Goal: Find contact information: Find contact information

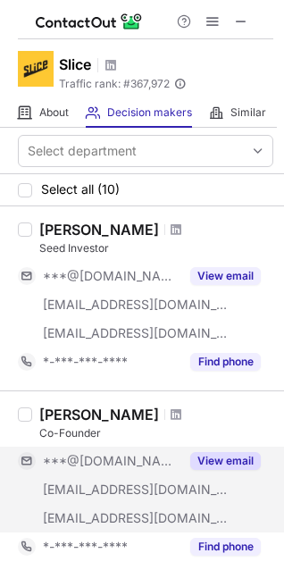
click at [143, 497] on div "[EMAIL_ADDRESS][DOMAIN_NAME]" at bounding box center [99, 489] width 162 height 29
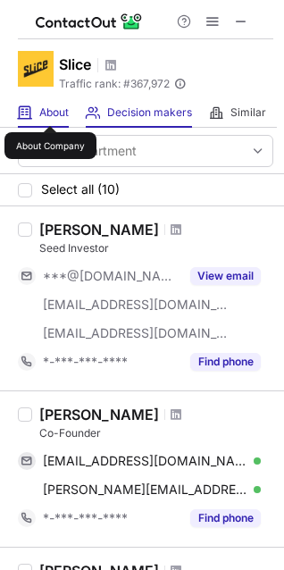
click at [50, 110] on span "About" at bounding box center [53, 112] width 29 height 14
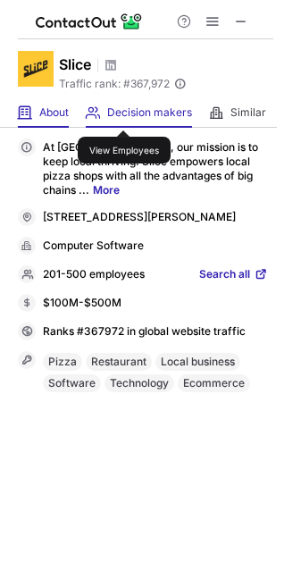
click at [124, 114] on span "Decision makers" at bounding box center [149, 112] width 85 height 14
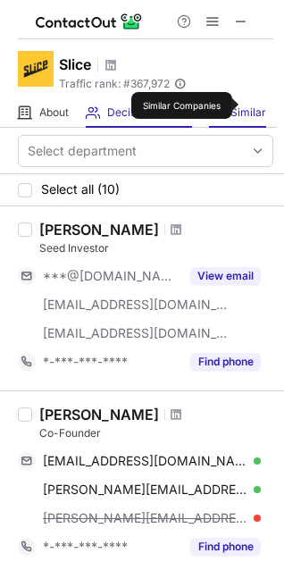
click at [249, 110] on span "Similar" at bounding box center [249, 112] width 36 height 14
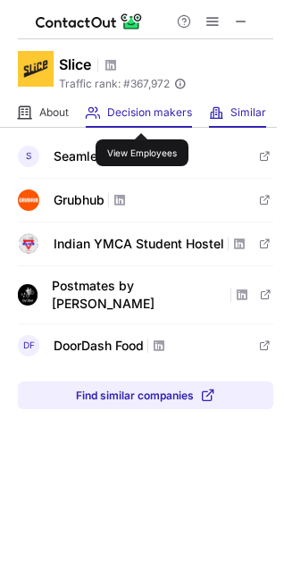
click at [142, 117] on span "Decision makers" at bounding box center [149, 112] width 85 height 14
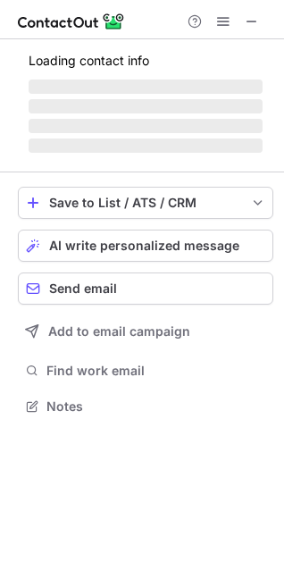
scroll to position [8, 8]
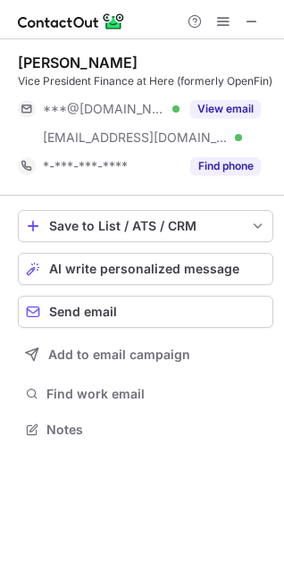
scroll to position [416, 284]
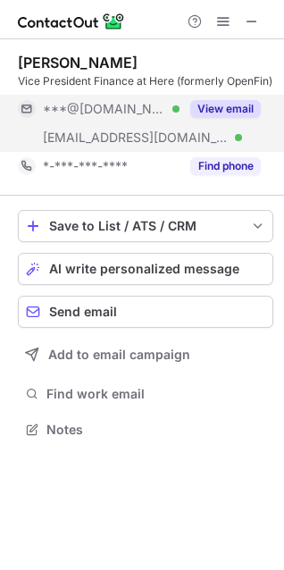
click at [214, 114] on button "View email" at bounding box center [225, 109] width 71 height 18
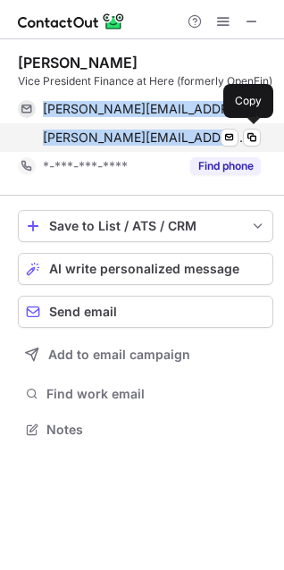
drag, startPoint x: 25, startPoint y: 93, endPoint x: 217, endPoint y: 135, distance: 196.7
click at [217, 135] on div "Brian Pokluda Vice President Finance at Here (formerly OpenFin) brian.pokluda@y…" at bounding box center [146, 117] width 256 height 127
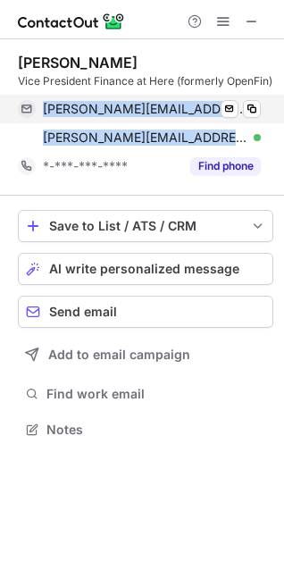
copy div "brian.pokluda@yahoo.com Verified Send email Copy brian.pokluda@openfin.co"
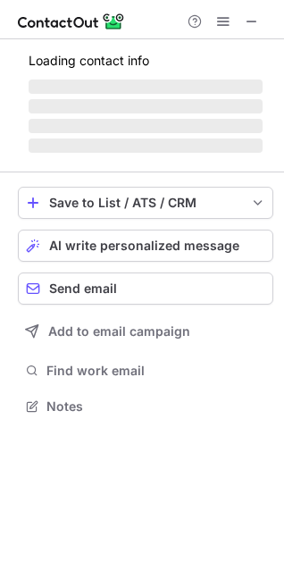
scroll to position [416, 284]
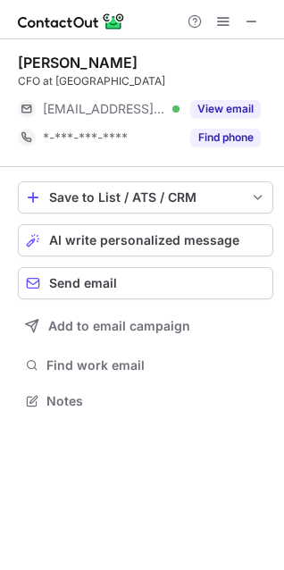
scroll to position [8, 8]
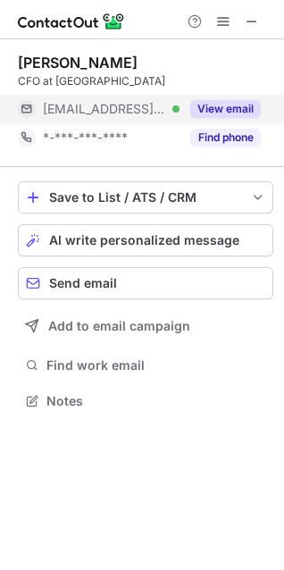
click at [223, 114] on button "View email" at bounding box center [225, 109] width 71 height 18
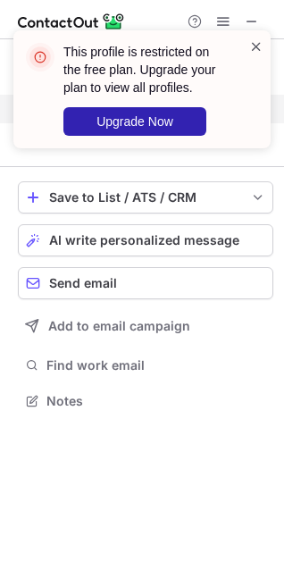
click at [260, 43] on span at bounding box center [256, 47] width 14 height 18
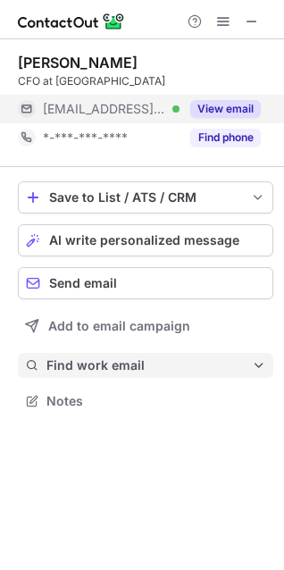
click at [124, 357] on span "Find work email" at bounding box center [149, 365] width 206 height 16
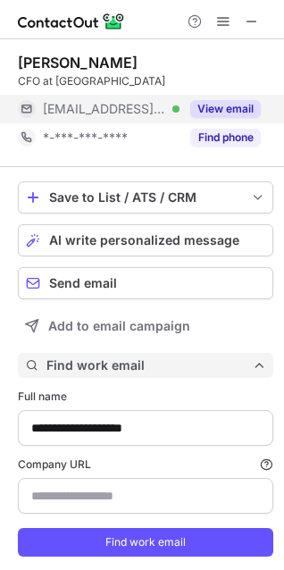
scroll to position [577, 272]
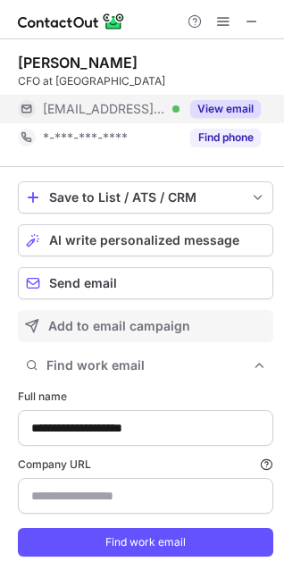
type input "**********"
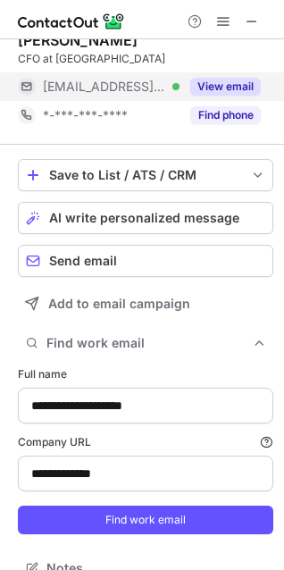
scroll to position [46, 0]
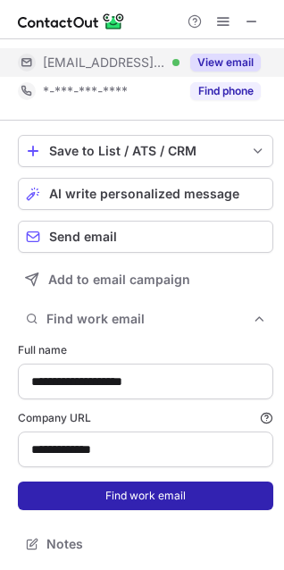
click at [135, 498] on button "Find work email" at bounding box center [146, 496] width 256 height 29
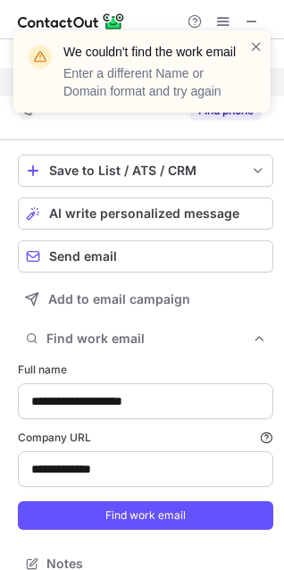
scroll to position [0, 0]
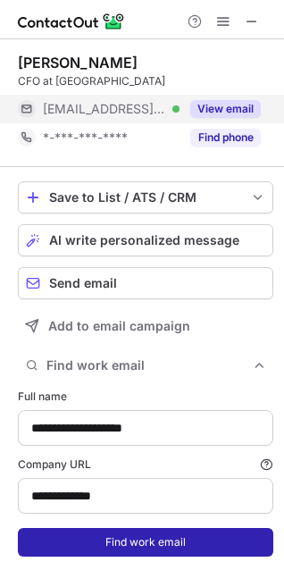
click at [145, 549] on button "Find work email" at bounding box center [146, 542] width 256 height 29
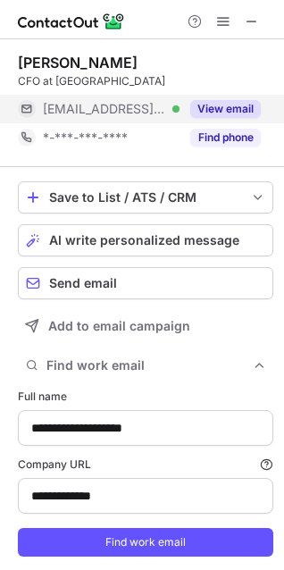
scroll to position [46, 0]
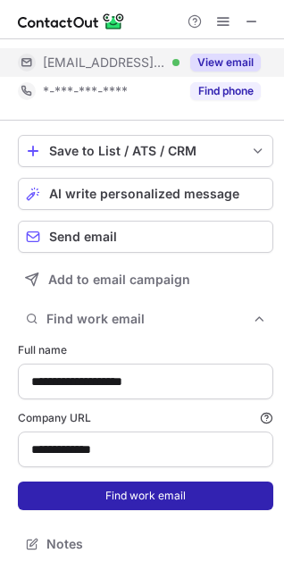
click at [134, 489] on button "Find work email" at bounding box center [146, 496] width 256 height 29
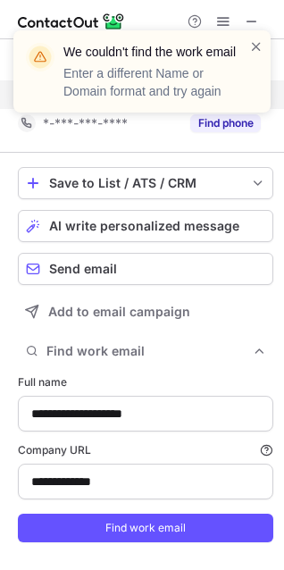
scroll to position [0, 0]
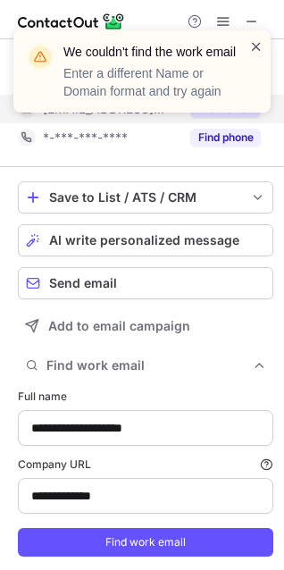
click at [249, 46] on span at bounding box center [256, 47] width 14 height 18
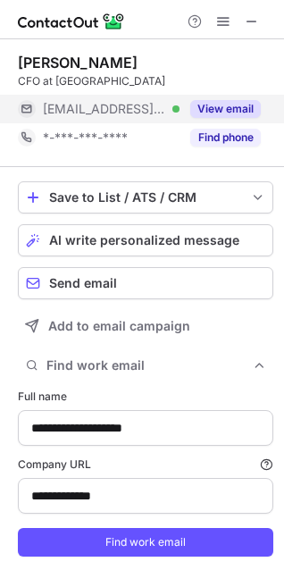
click at [221, 112] on button "View email" at bounding box center [225, 109] width 71 height 18
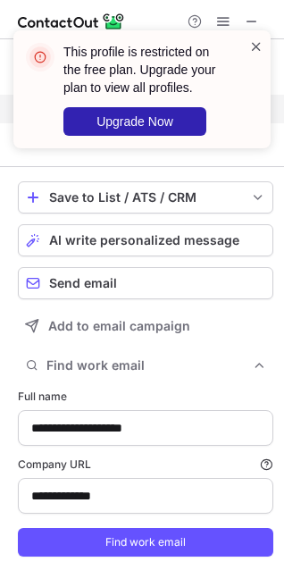
click at [256, 50] on span at bounding box center [256, 47] width 14 height 18
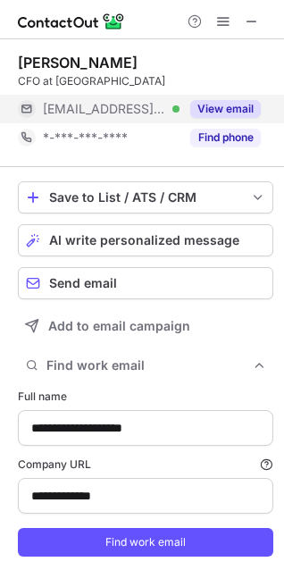
click at [231, 108] on button "View email" at bounding box center [225, 109] width 71 height 18
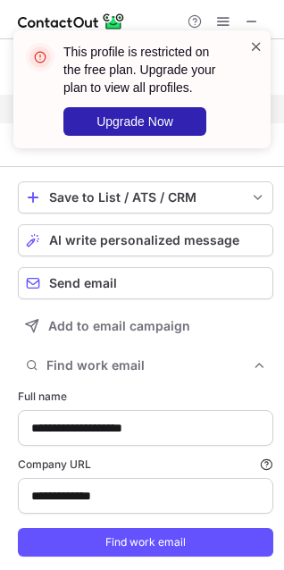
click at [253, 54] on span at bounding box center [256, 47] width 14 height 18
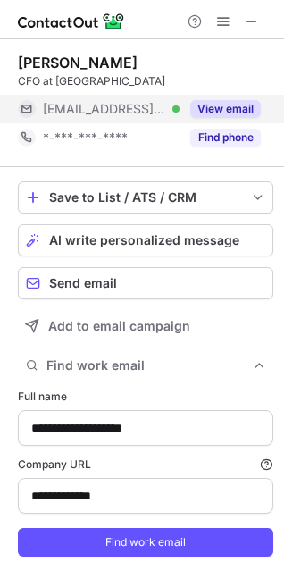
scroll to position [46, 0]
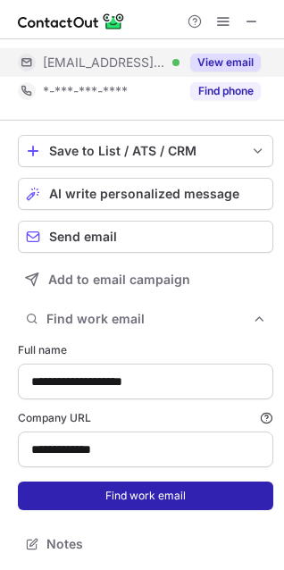
click at [155, 492] on button "Find work email" at bounding box center [146, 496] width 256 height 29
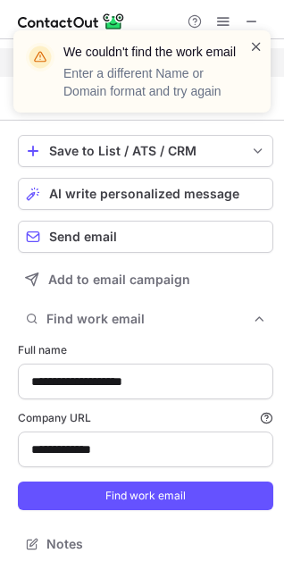
click at [260, 43] on span at bounding box center [256, 47] width 14 height 18
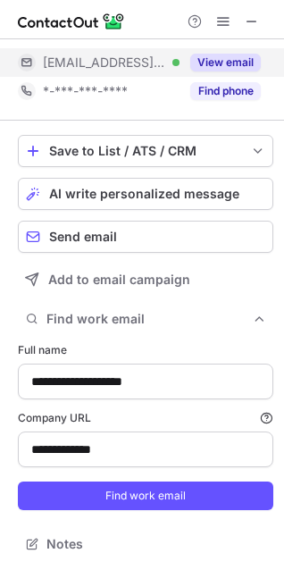
click at [224, 30] on div "We couldn't find the work email Enter a different Name or Domain format and try…" at bounding box center [141, 71] width 257 height 82
click at [224, 26] on span at bounding box center [223, 21] width 14 height 14
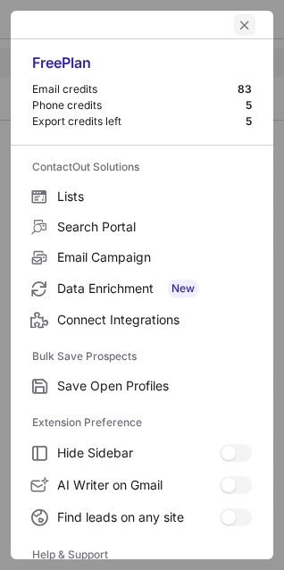
click at [234, 26] on button "left-button" at bounding box center [244, 24] width 21 height 21
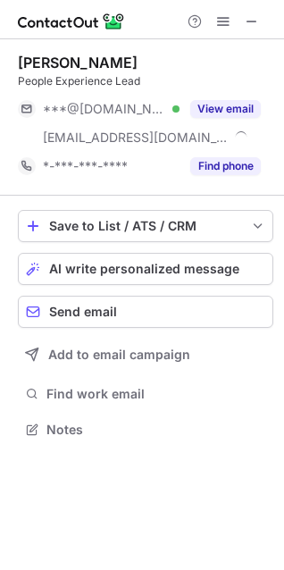
scroll to position [416, 284]
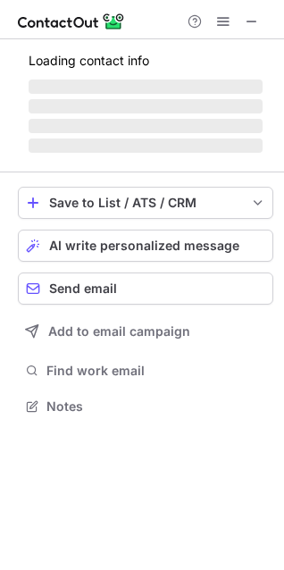
scroll to position [445, 284]
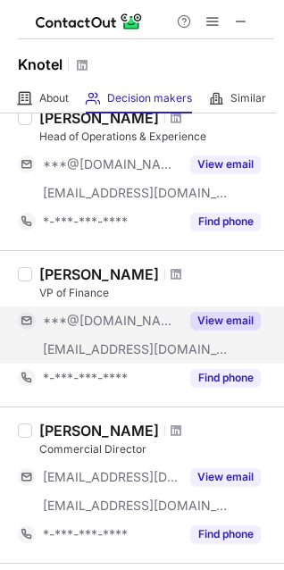
scroll to position [282, 0]
click at [231, 317] on button "View email" at bounding box center [225, 321] width 71 height 18
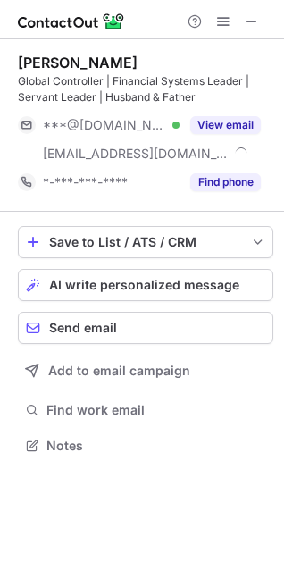
scroll to position [433, 284]
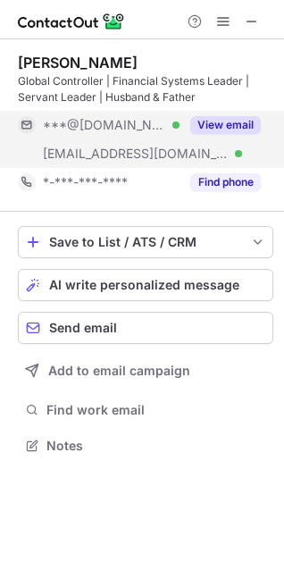
click at [231, 125] on button "View email" at bounding box center [225, 125] width 71 height 18
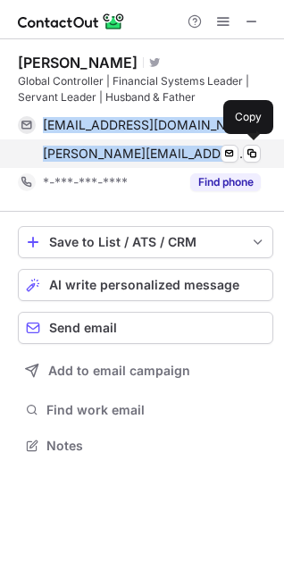
drag, startPoint x: 39, startPoint y: 121, endPoint x: 199, endPoint y: 147, distance: 162.2
click at [199, 147] on div "[EMAIL_ADDRESS][DOMAIN_NAME] Verified Send email Copy [PERSON_NAME][EMAIL_ADDRE…" at bounding box center [139, 139] width 243 height 57
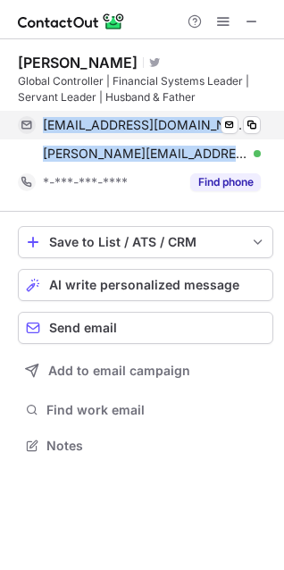
copy div "[EMAIL_ADDRESS][DOMAIN_NAME] Verified Send email Copy [PERSON_NAME][EMAIL_ADDRE…"
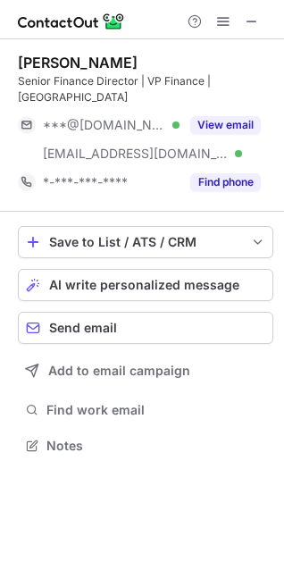
scroll to position [416, 284]
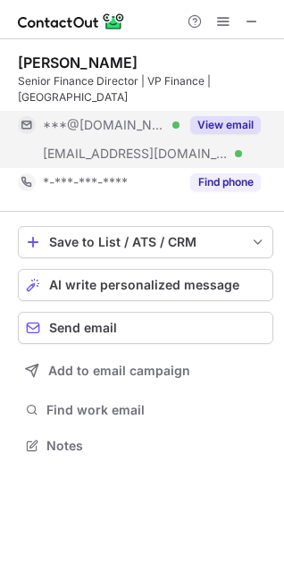
click at [224, 116] on button "View email" at bounding box center [225, 125] width 71 height 18
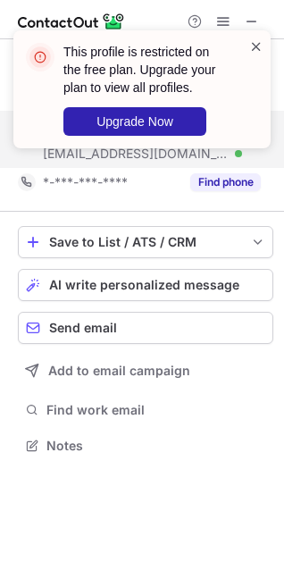
click at [263, 54] on span at bounding box center [256, 47] width 14 height 18
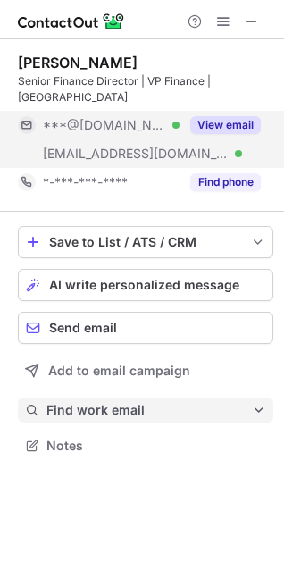
click at [125, 402] on button "Find work email" at bounding box center [146, 410] width 256 height 25
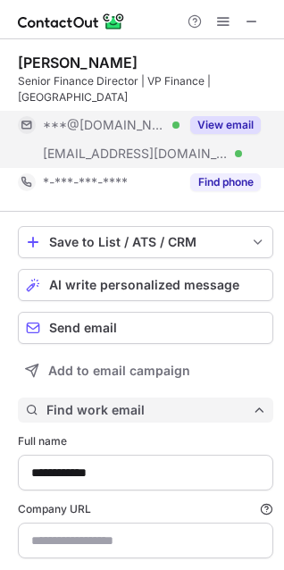
type input "**********"
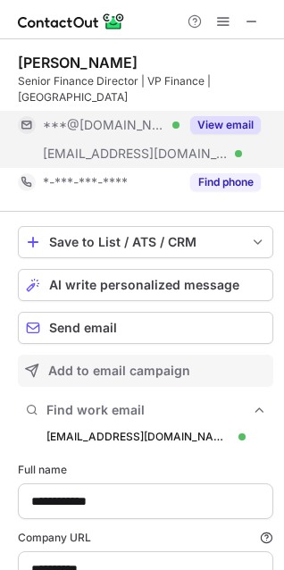
scroll to position [104, 0]
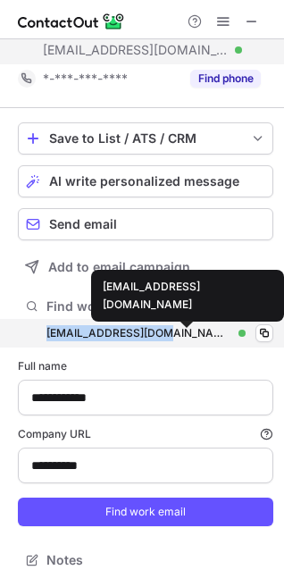
drag, startPoint x: 36, startPoint y: 315, endPoint x: 162, endPoint y: 316, distance: 126.0
click at [162, 319] on div "[EMAIL_ADDRESS][DOMAIN_NAME] [EMAIL_ADDRESS][DOMAIN_NAME] Verified Copy" at bounding box center [146, 333] width 256 height 29
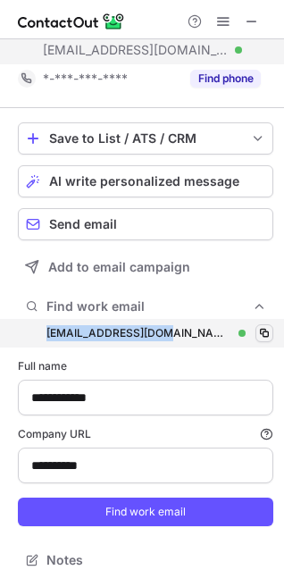
click at [257, 326] on span at bounding box center [264, 333] width 14 height 14
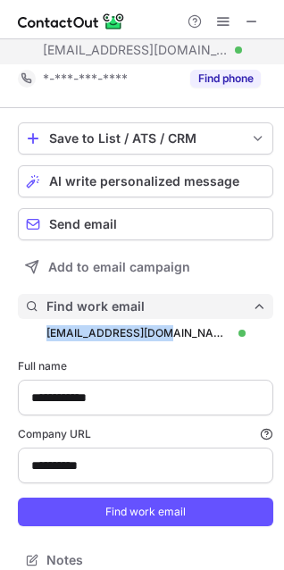
scroll to position [0, 0]
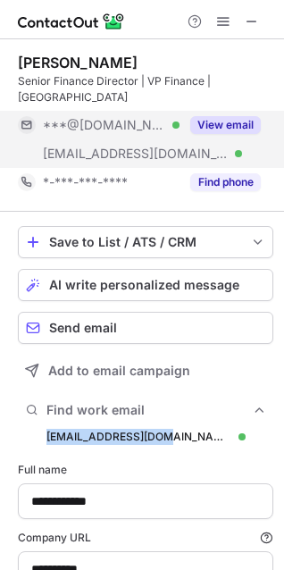
click at [241, 116] on button "View email" at bounding box center [225, 125] width 71 height 18
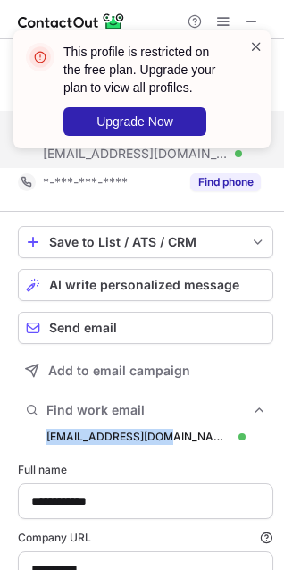
click at [260, 44] on span at bounding box center [256, 47] width 14 height 18
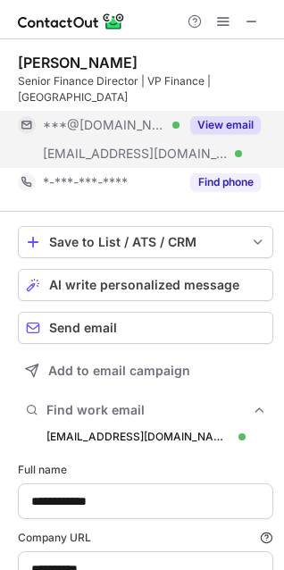
click at [230, 116] on button "View email" at bounding box center [225, 125] width 71 height 18
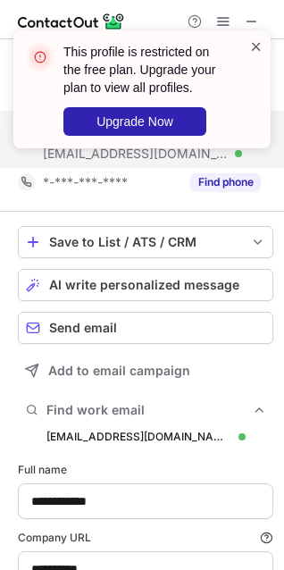
click at [260, 55] on span at bounding box center [256, 47] width 14 height 18
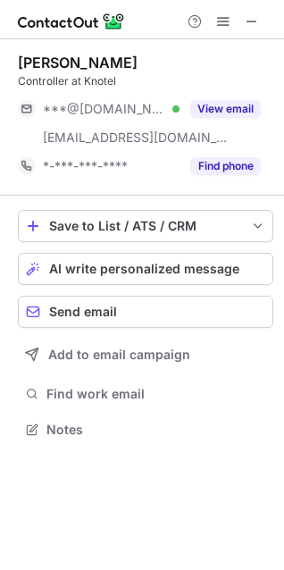
scroll to position [416, 284]
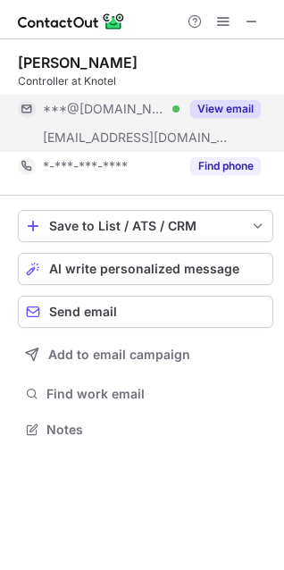
click at [231, 105] on button "View email" at bounding box center [225, 109] width 71 height 18
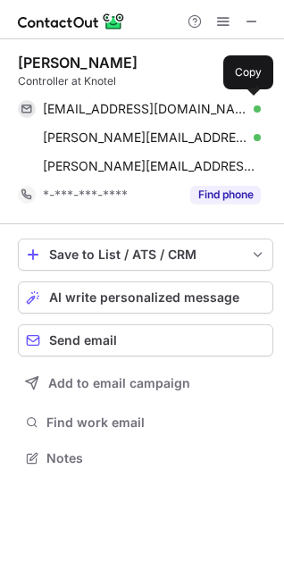
scroll to position [445, 284]
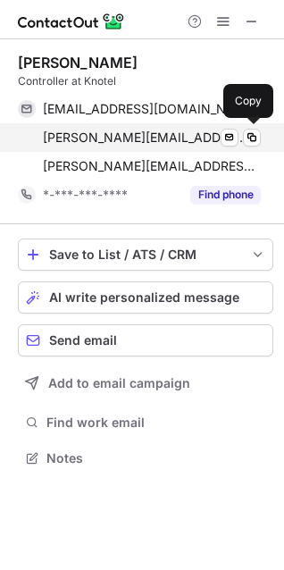
drag, startPoint x: 39, startPoint y: 105, endPoint x: 122, endPoint y: 133, distance: 87.9
click at [122, 133] on div "sarahmaltby@gmail.com Verified Send email Copy sarah@knotel.com Verified Send e…" at bounding box center [139, 138] width 243 height 86
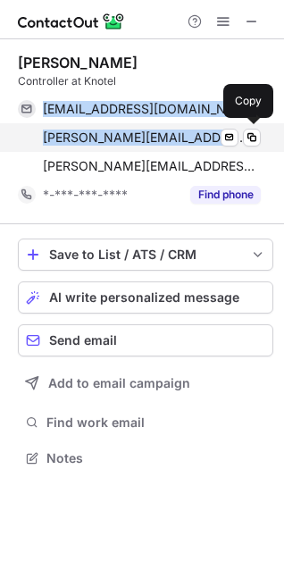
drag, startPoint x: 42, startPoint y: 97, endPoint x: 168, endPoint y: 133, distance: 131.2
click at [168, 133] on div "sarahmaltby@gmail.com Verified Send email Copy sarah@knotel.com Verified Send e…" at bounding box center [139, 138] width 243 height 86
copy div "sarahmaltby@gmail.com Verified Send email Copy sarah@knotel.com"
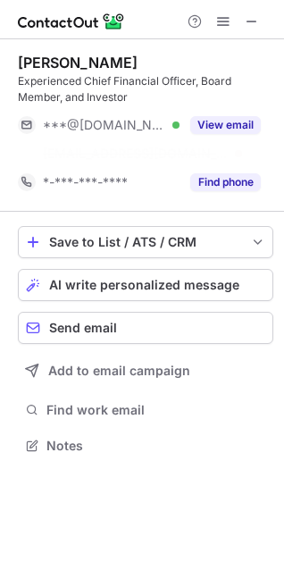
scroll to position [404, 284]
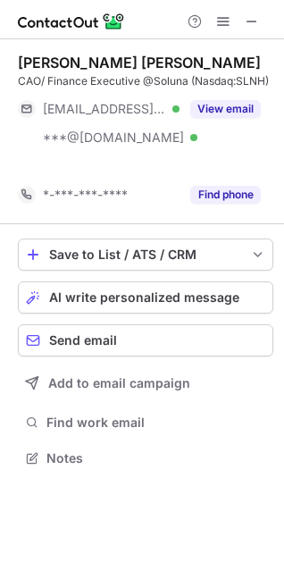
scroll to position [416, 284]
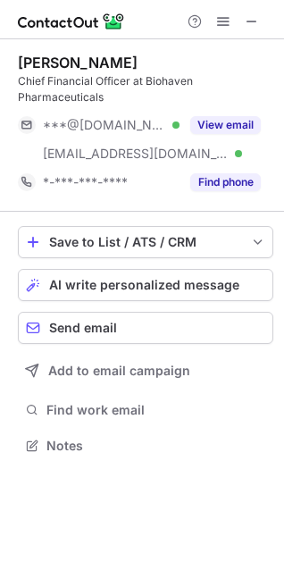
scroll to position [433, 284]
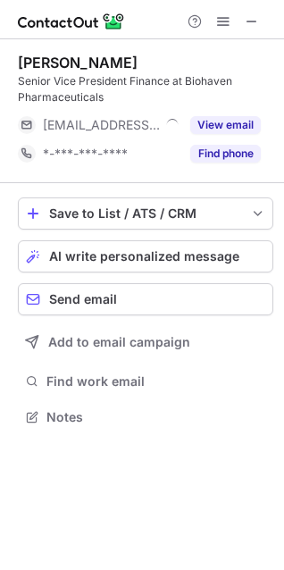
scroll to position [404, 284]
